Goal: Task Accomplishment & Management: Use online tool/utility

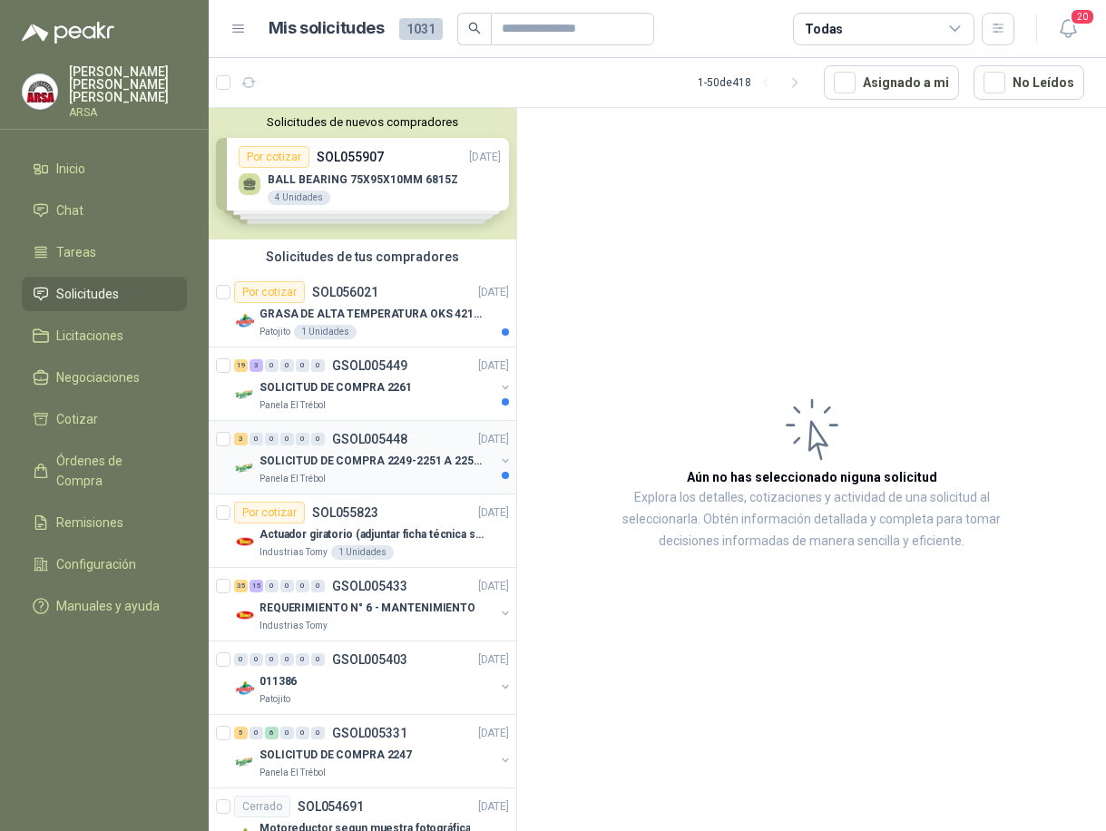
click at [293, 471] on div "SOLICITUD DE COMPRA 2249-2251 A 2256-2258 Y 2262" at bounding box center [376, 461] width 235 height 22
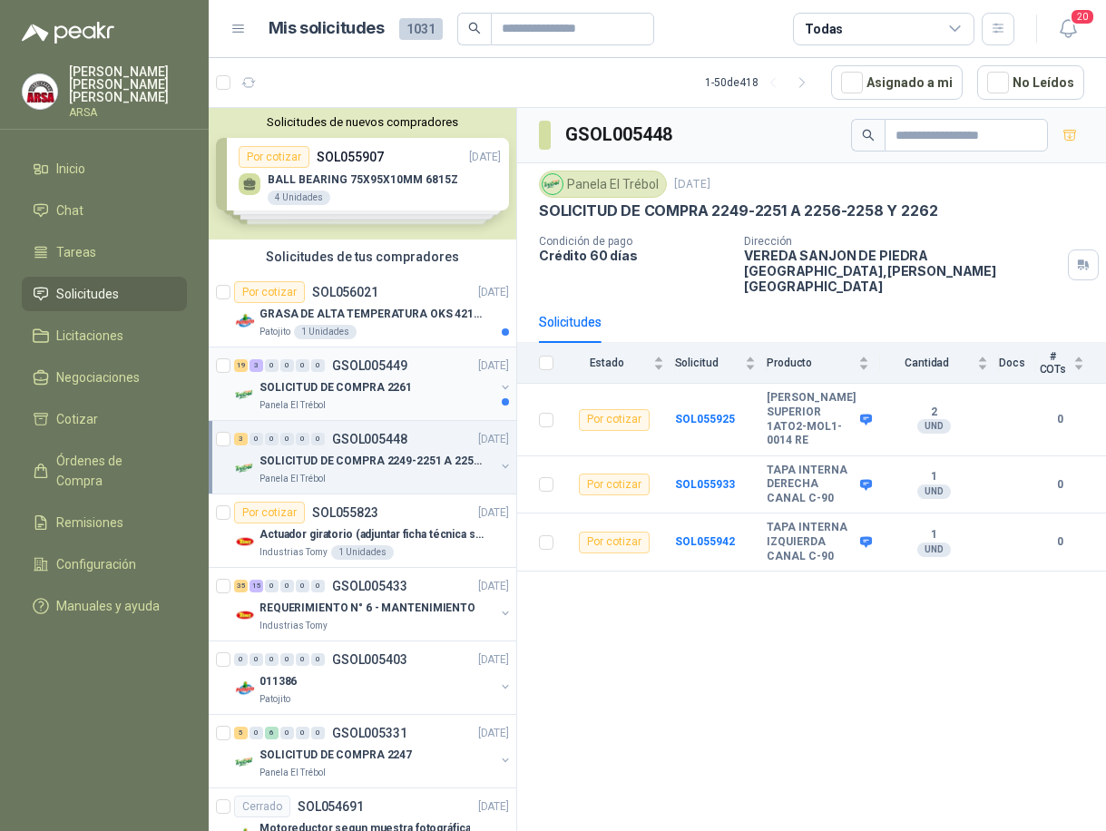
click at [403, 382] on p "SOLICITUD DE COMPRA 2261" at bounding box center [335, 387] width 152 height 17
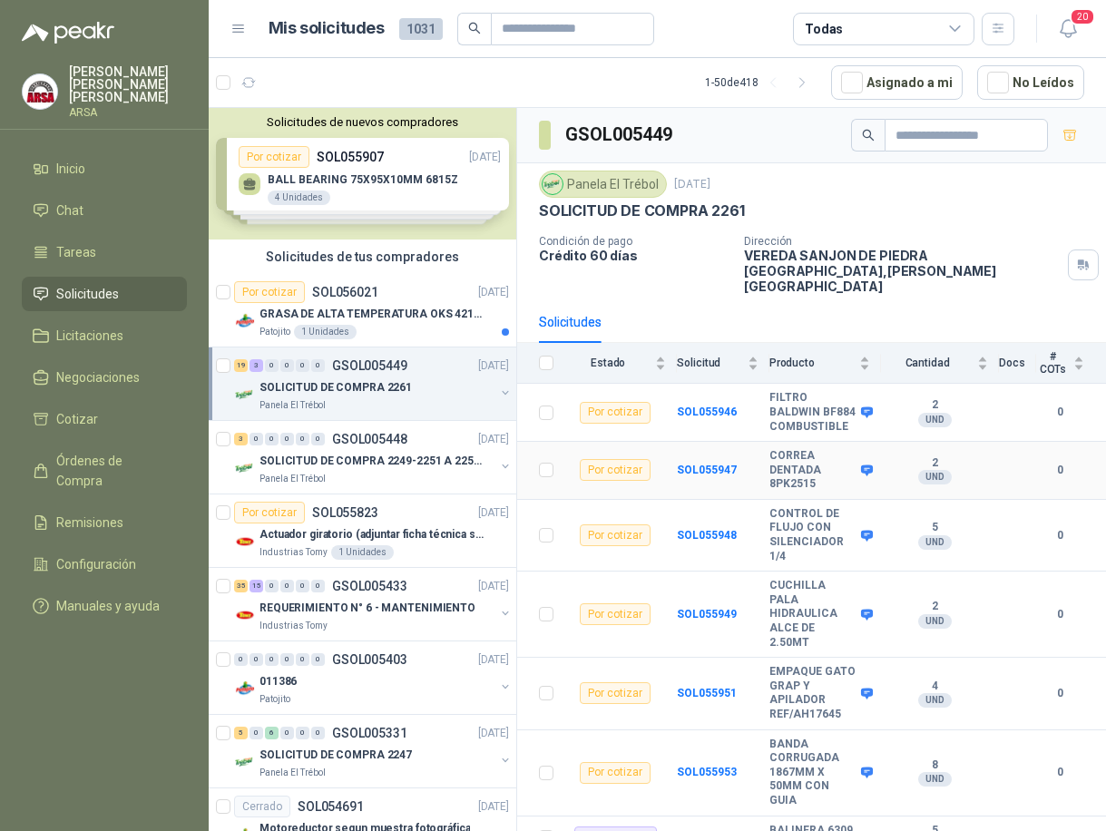
click at [611, 468] on div "Por cotizar" at bounding box center [615, 470] width 71 height 22
click at [682, 470] on b "SOL055947" at bounding box center [707, 470] width 60 height 13
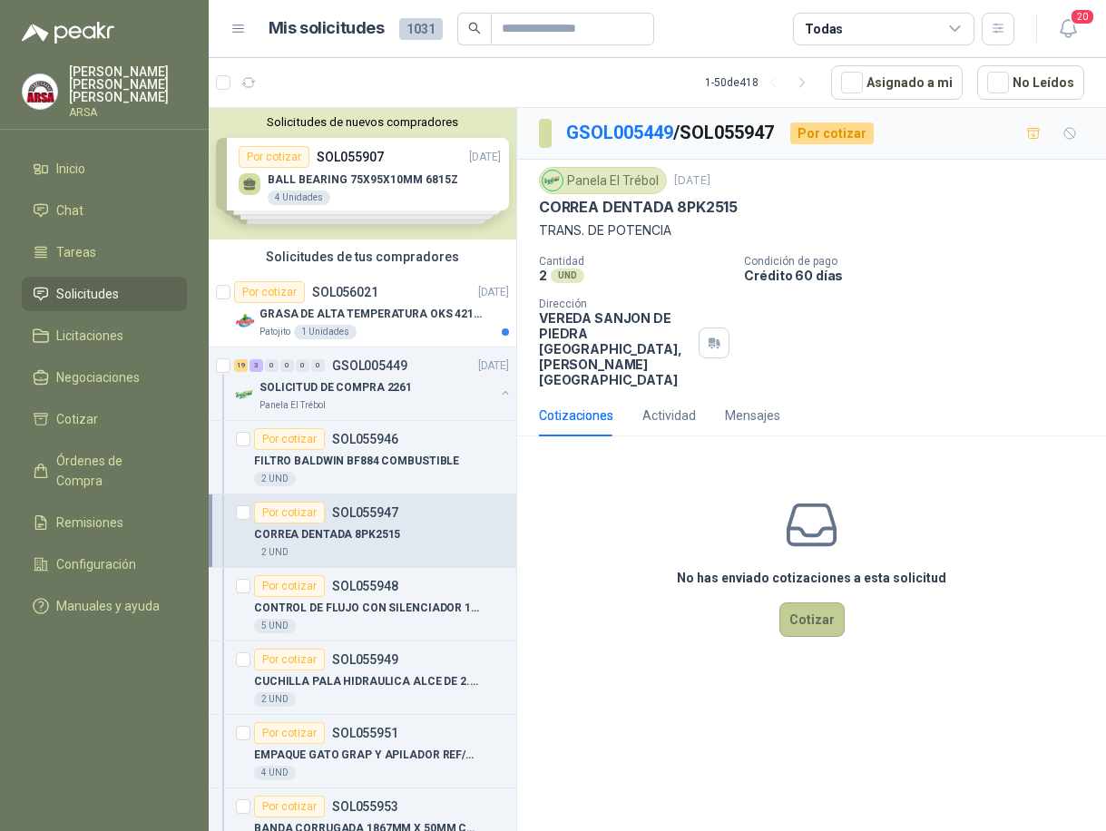
click at [829, 602] on button "Cotizar" at bounding box center [811, 619] width 65 height 34
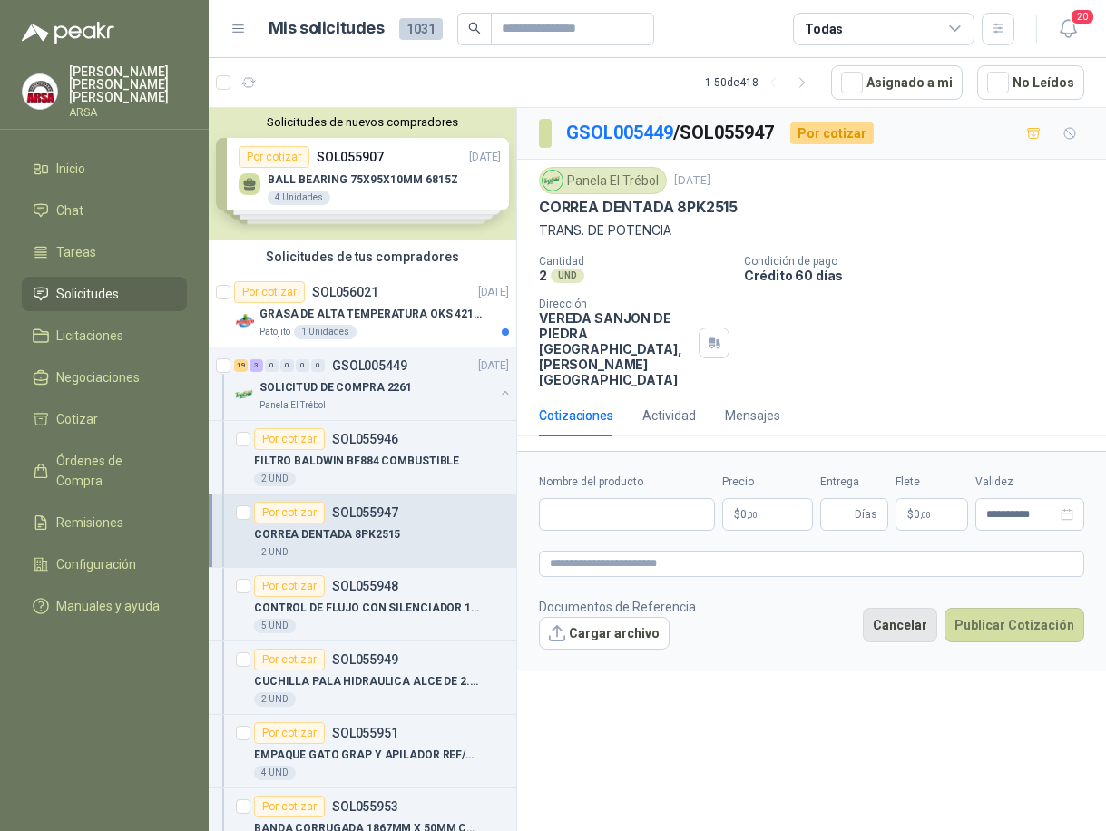
click at [910, 608] on button "Cancelar" at bounding box center [900, 625] width 74 height 34
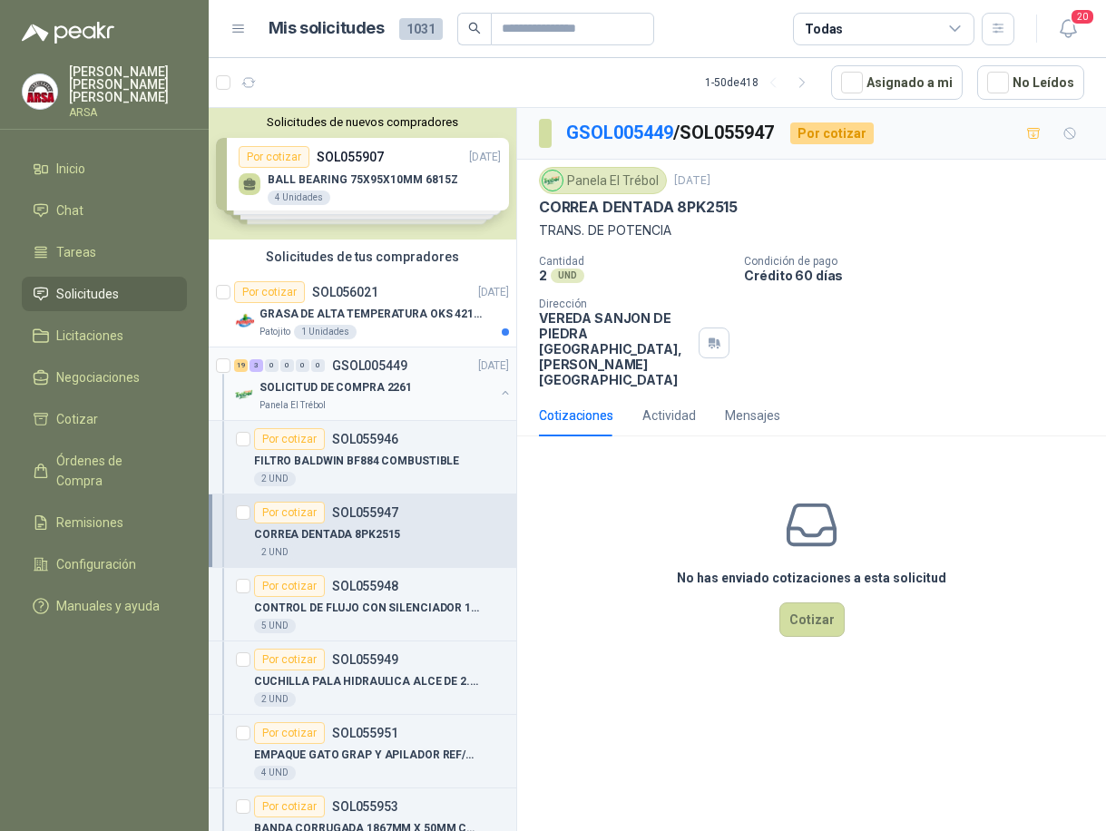
click at [411, 397] on div "SOLICITUD DE COMPRA 2261" at bounding box center [376, 388] width 235 height 22
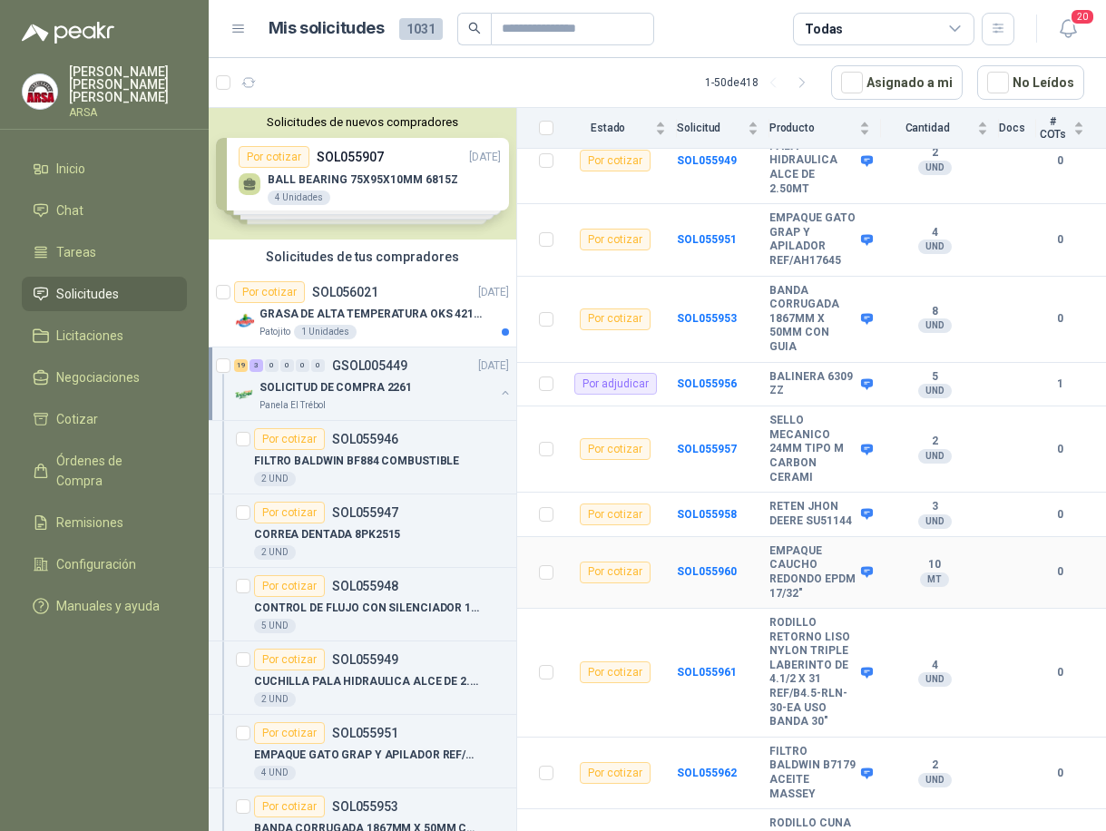
scroll to position [544, 0]
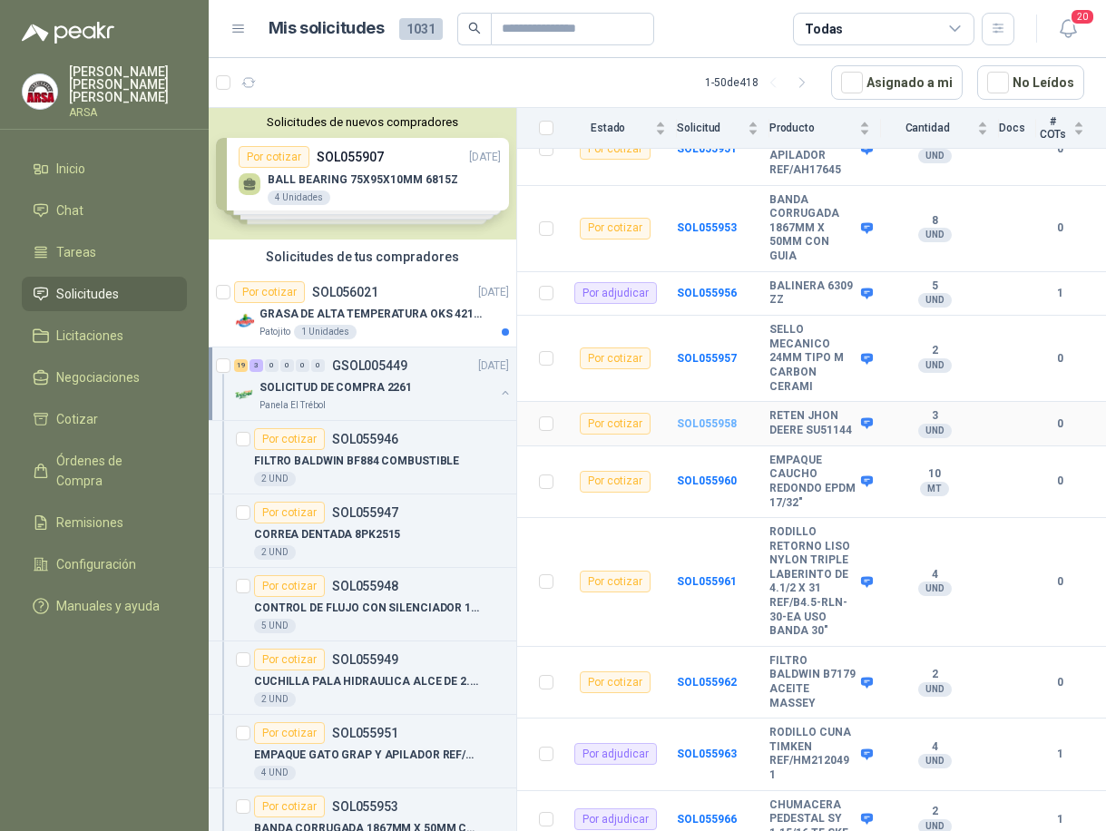
click at [699, 417] on b "SOL055958" at bounding box center [707, 423] width 60 height 13
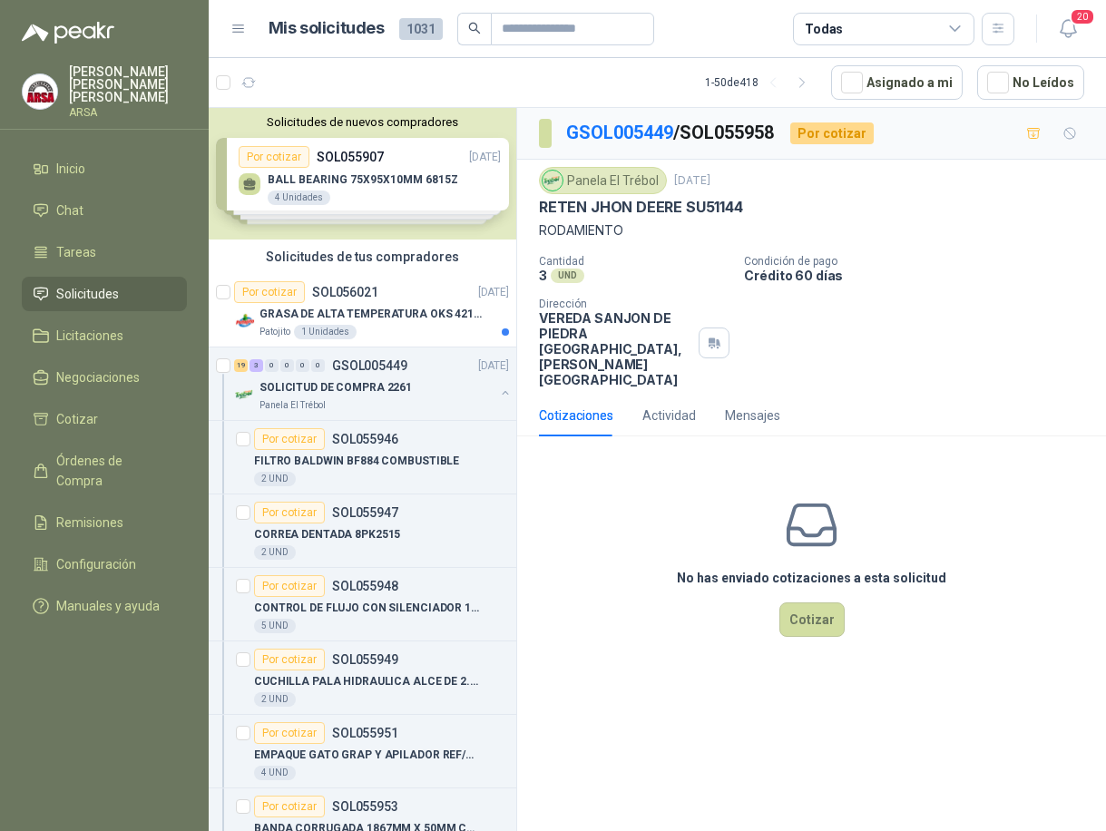
click at [613, 323] on p "VEREDA SANJON DE [GEOGRAPHIC_DATA] , [PERSON_NAME][GEOGRAPHIC_DATA]" at bounding box center [615, 348] width 152 height 77
click at [618, 131] on link "GSOL005449" at bounding box center [619, 133] width 107 height 22
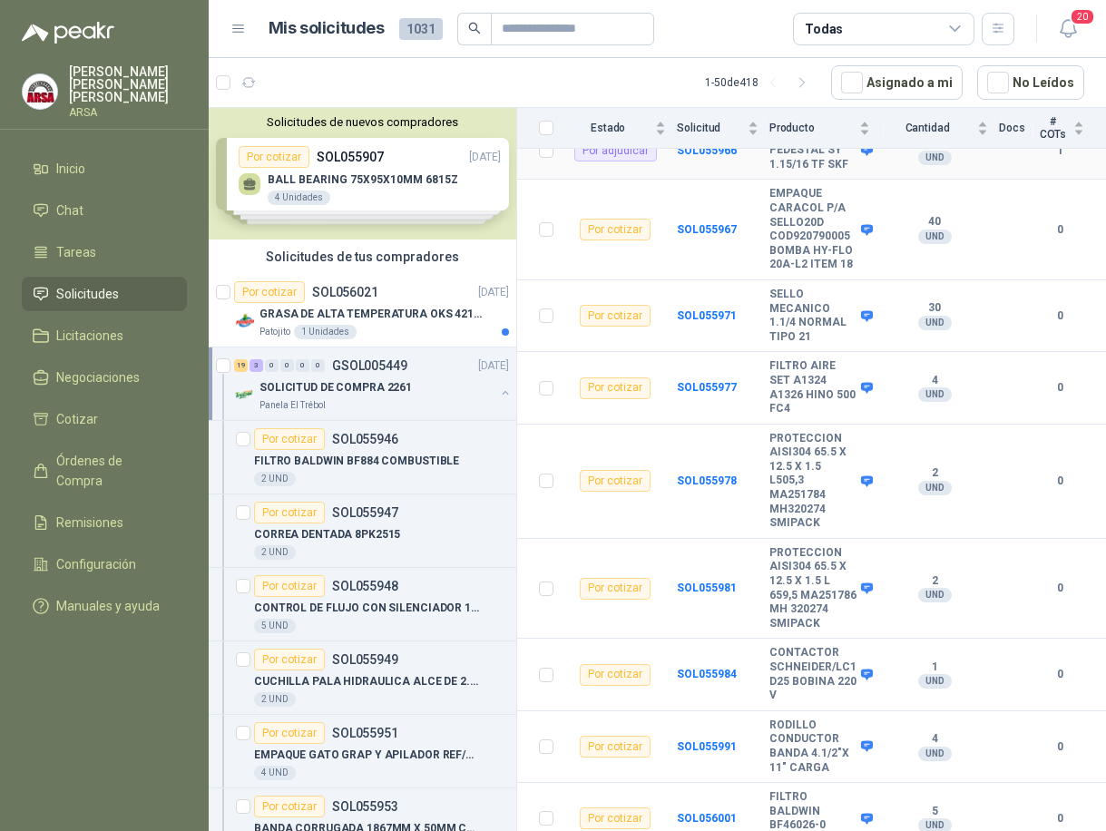
scroll to position [1229, 0]
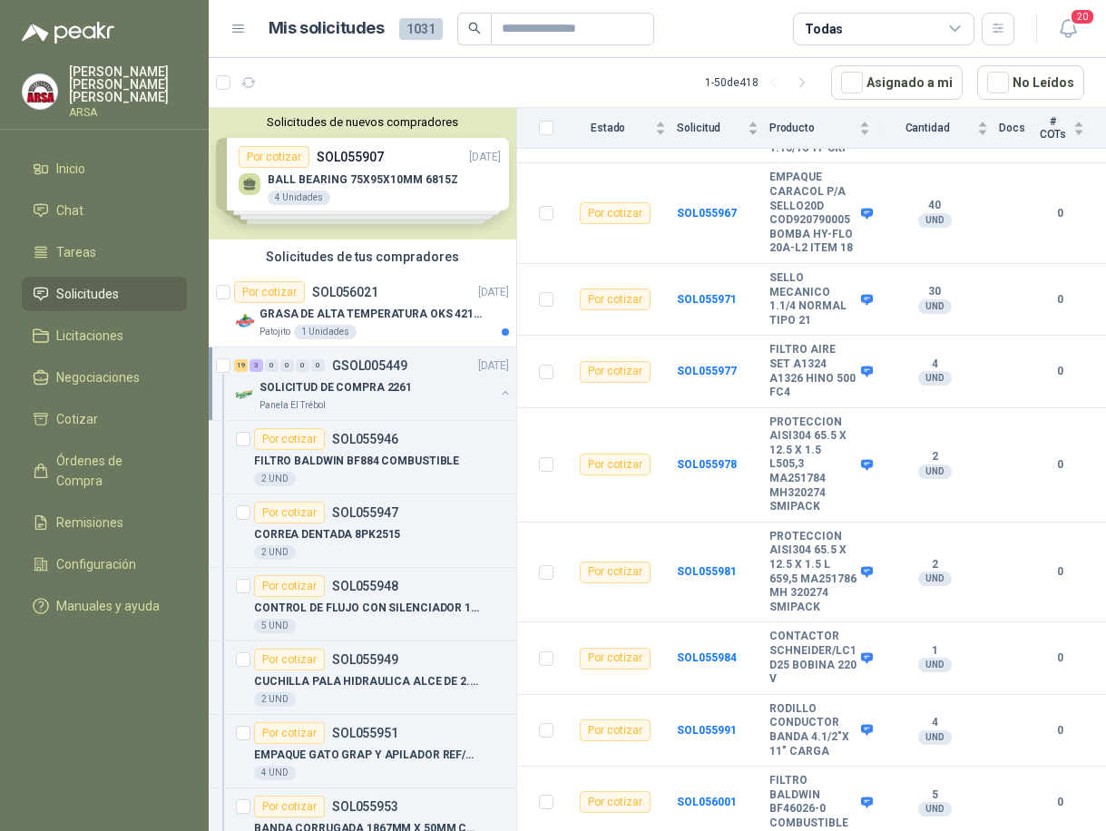
click at [432, 371] on div "19 3 0 0 0 0 GSOL005449 [DATE]" at bounding box center [373, 366] width 279 height 22
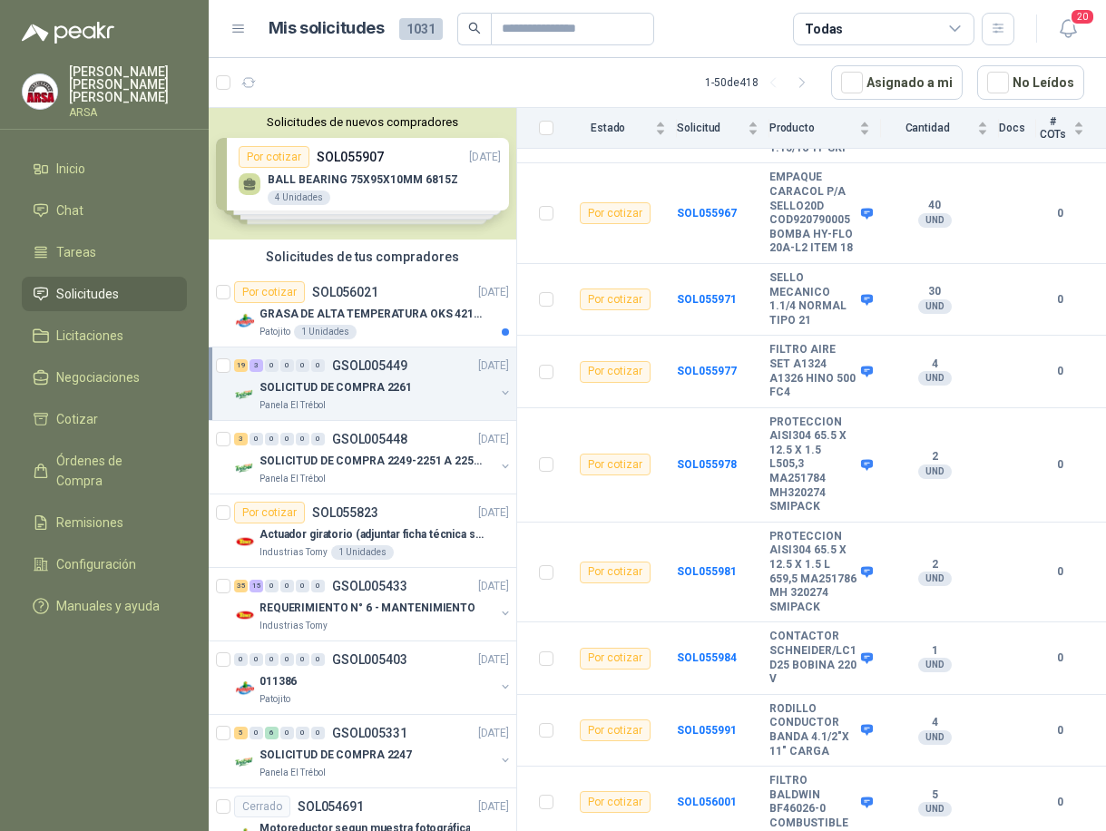
scroll to position [6, 0]
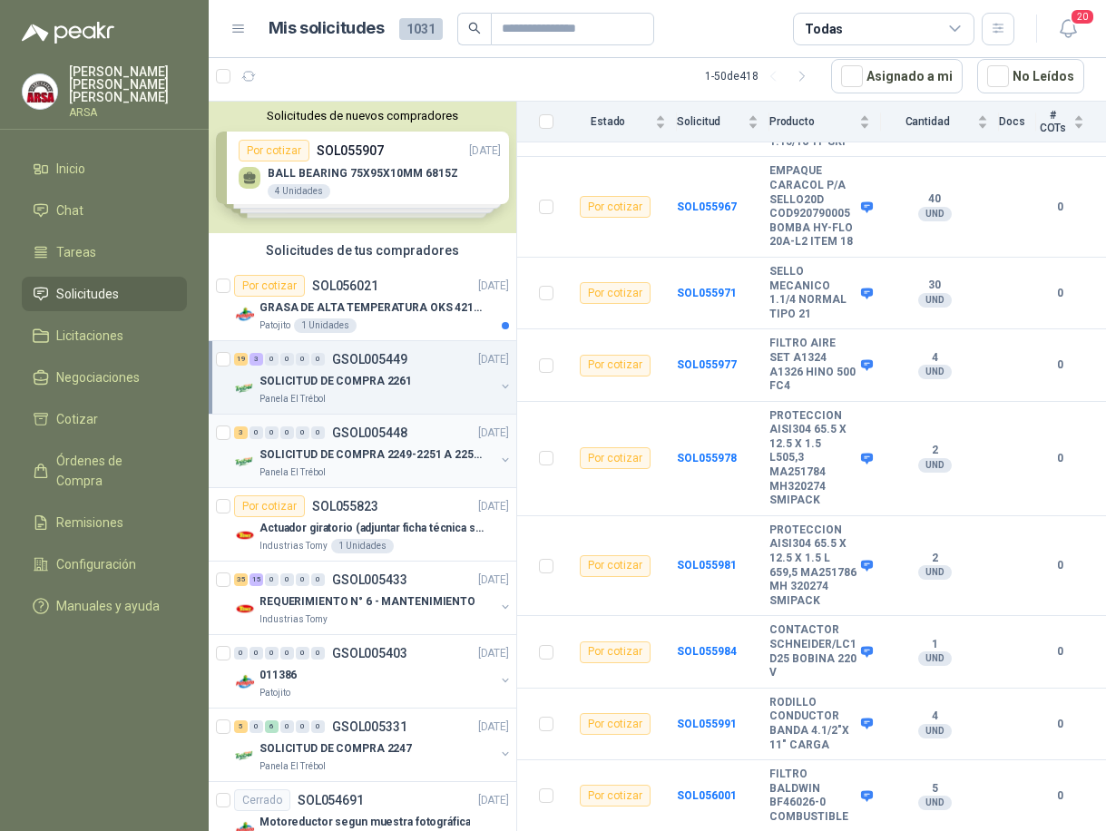
click at [431, 446] on p "SOLICITUD DE COMPRA 2249-2251 A 2256-2258 Y 2262" at bounding box center [372, 454] width 226 height 17
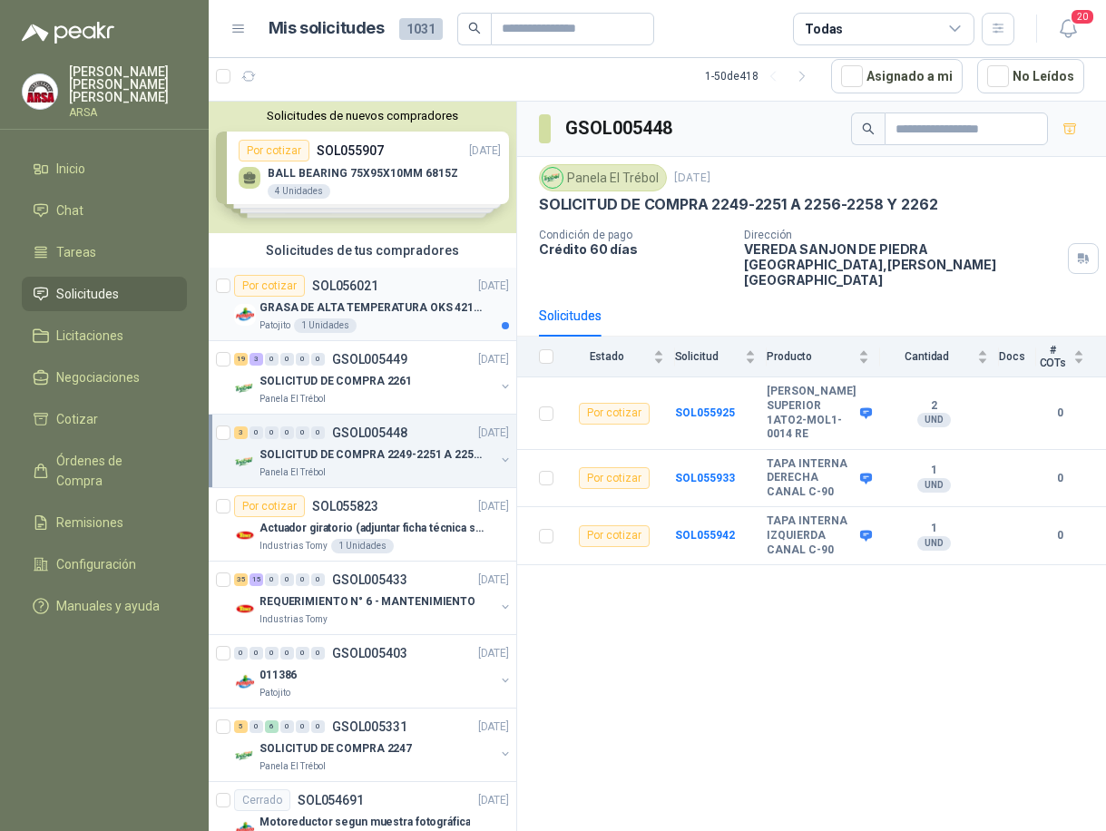
click at [394, 318] on div "GRASA DE ALTA TEMPERATURA OKS 4210 X 5 KG" at bounding box center [384, 308] width 250 height 22
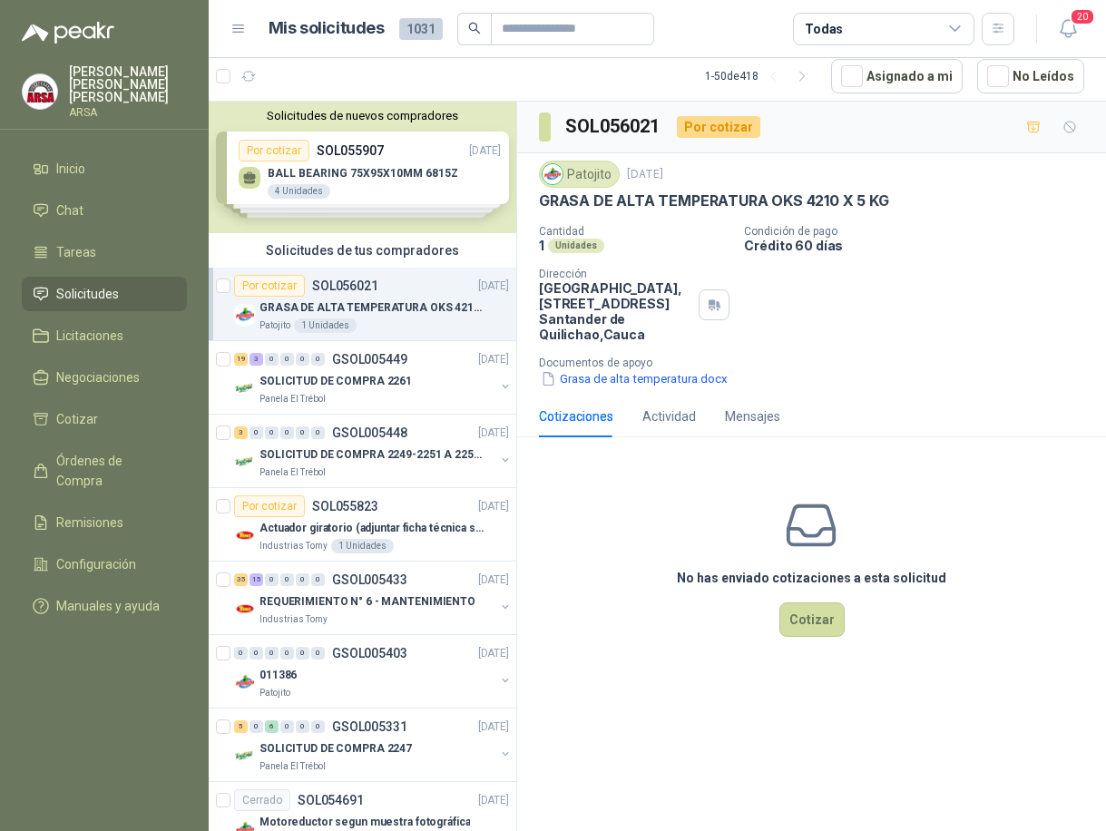
click at [141, 70] on p "[PERSON_NAME]" at bounding box center [128, 84] width 118 height 38
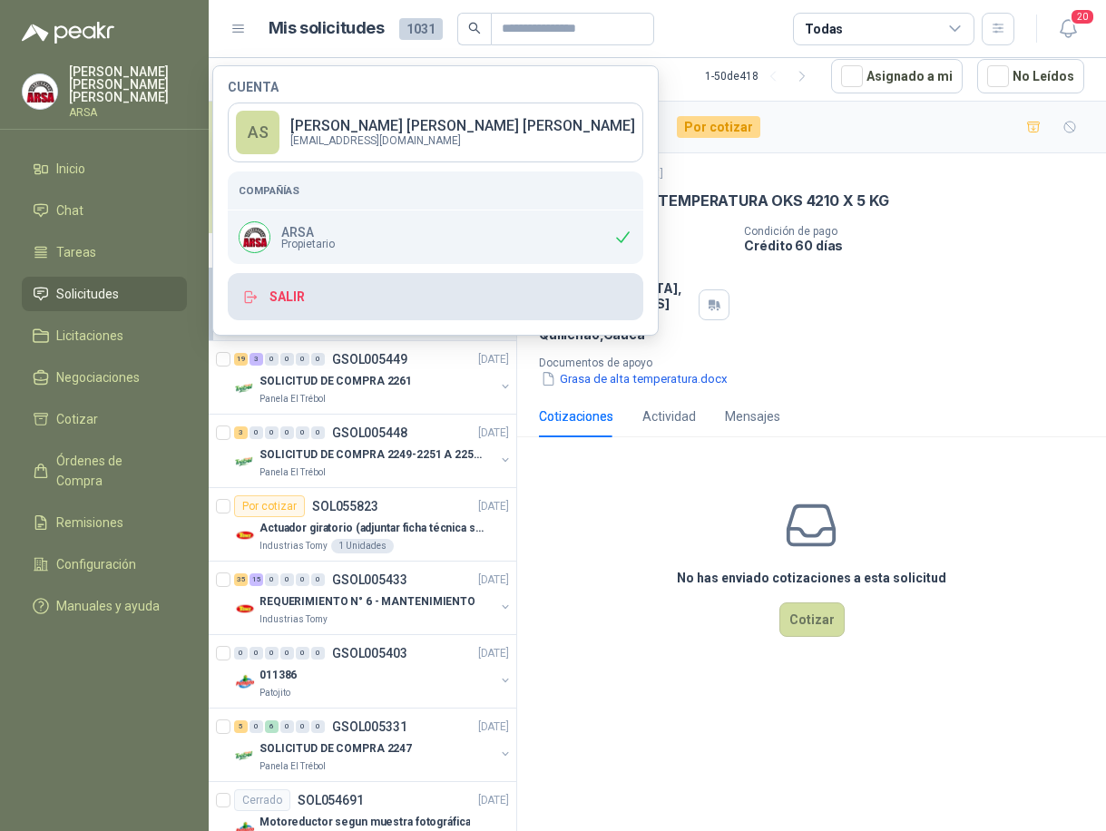
click at [376, 303] on button "Salir" at bounding box center [436, 296] width 416 height 47
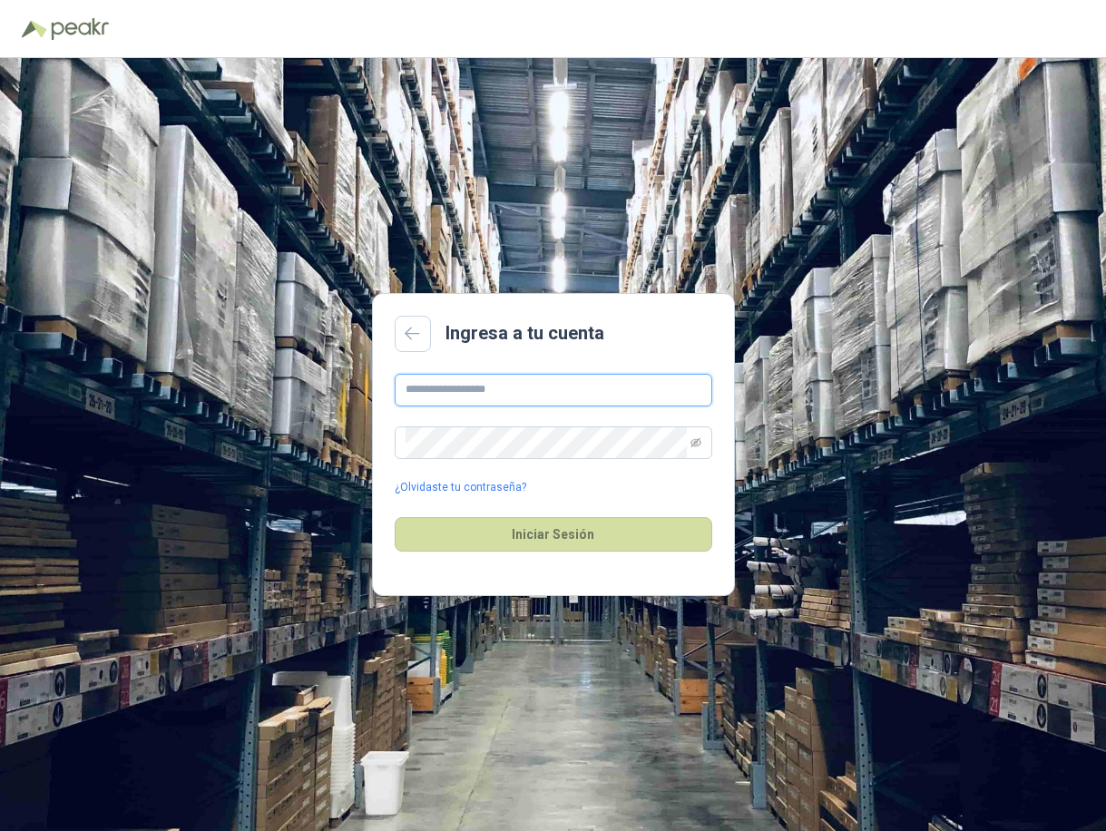
type input "**********"
